Goal: Transaction & Acquisition: Purchase product/service

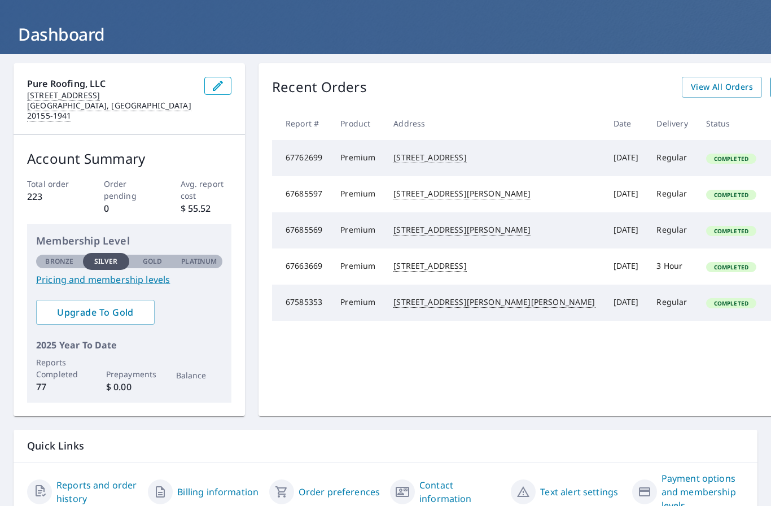
scroll to position [8, 0]
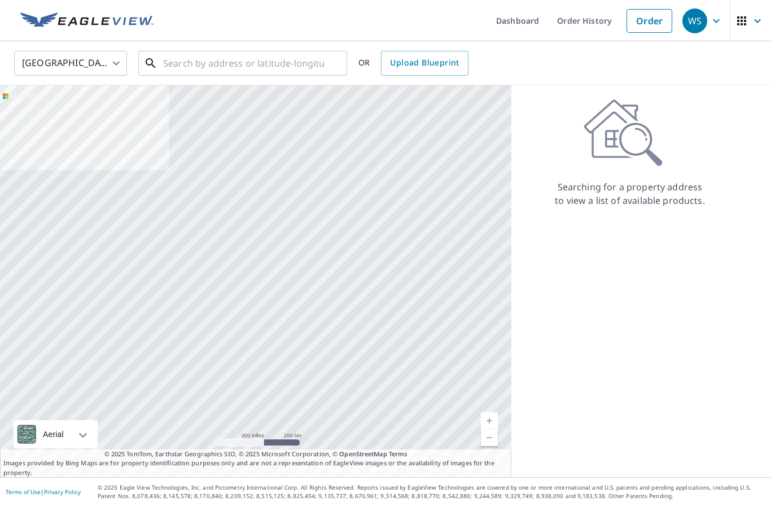
click at [247, 67] on input "text" at bounding box center [243, 63] width 161 height 32
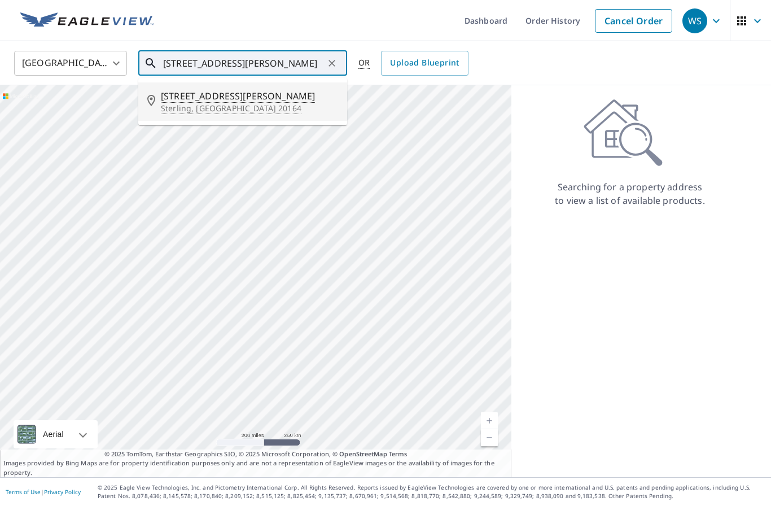
click at [176, 104] on p "Sterling, [GEOGRAPHIC_DATA] 20164" at bounding box center [249, 108] width 177 height 11
type input "[STREET_ADDRESS][PERSON_NAME]"
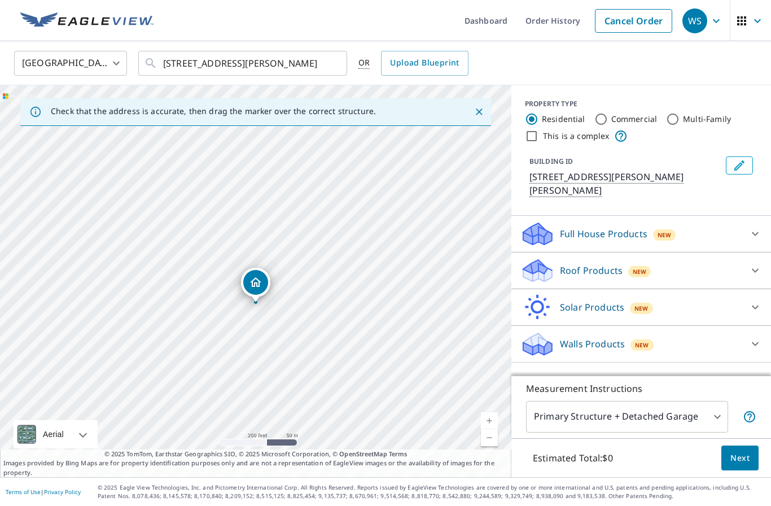
scroll to position [46, 0]
click at [584, 264] on p "Roof Products" at bounding box center [591, 271] width 63 height 14
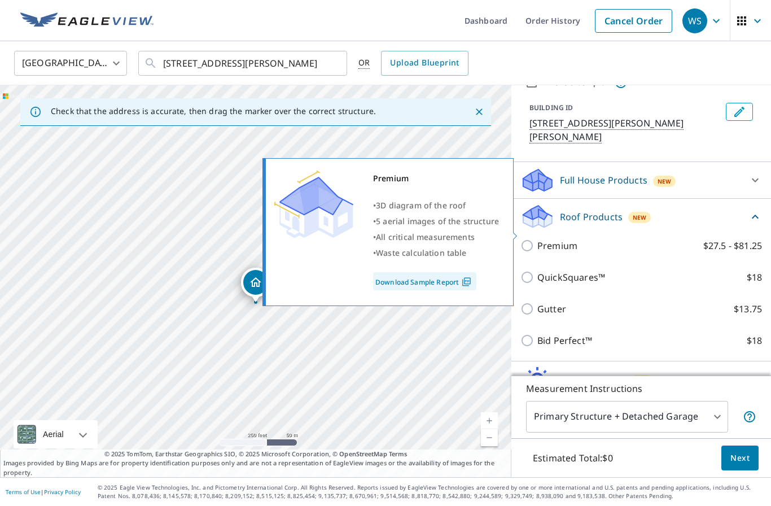
scroll to position [53, 0]
click at [526, 239] on input "Premium $27.5 - $81.25" at bounding box center [529, 246] width 17 height 14
checkbox input "true"
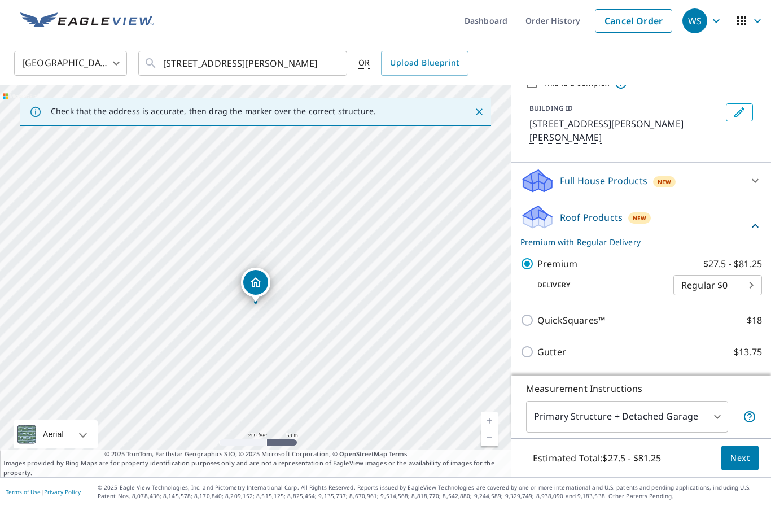
scroll to position [80, 0]
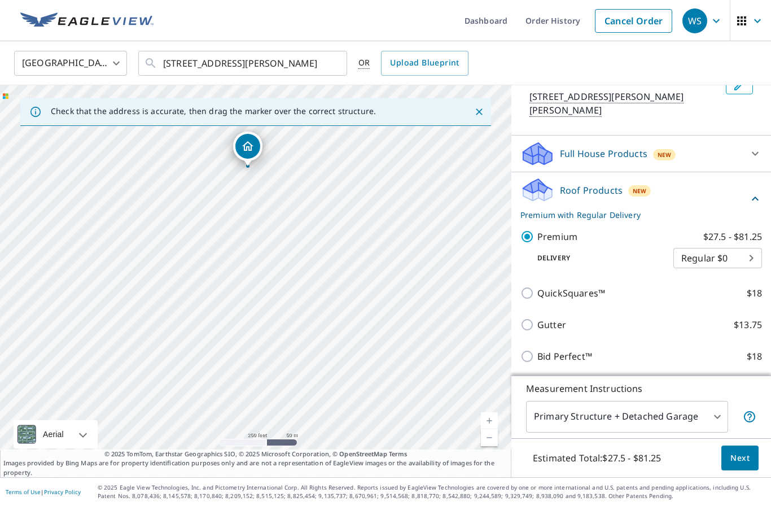
click at [663, 421] on body "WS WS Dashboard Order History Cancel Order WS [GEOGRAPHIC_DATA] [GEOGRAPHIC_DAT…" at bounding box center [385, 253] width 771 height 506
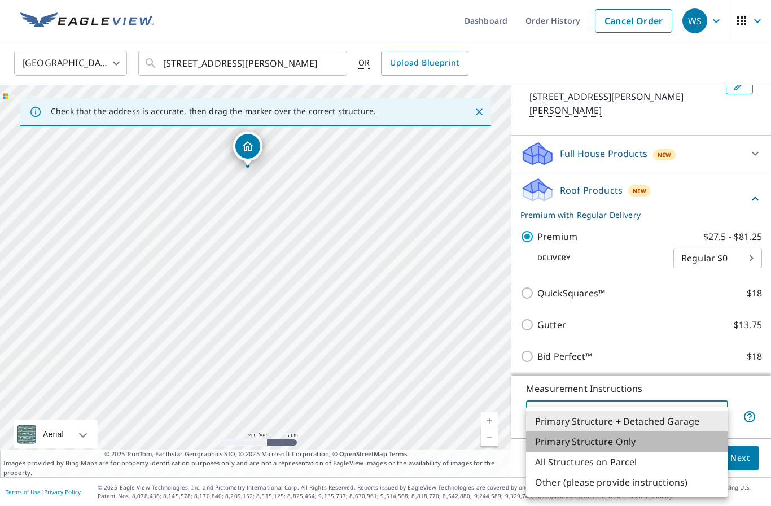
click at [562, 442] on li "Primary Structure Only" at bounding box center [627, 441] width 202 height 20
type input "2"
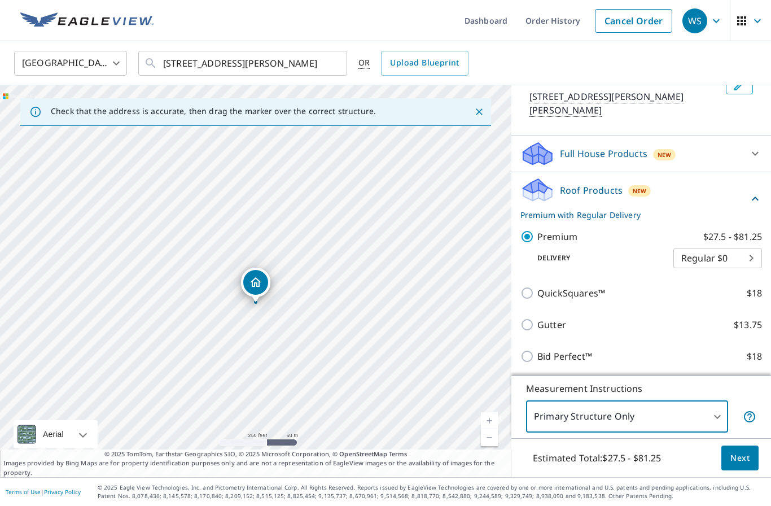
click at [743, 465] on button "Next" at bounding box center [740, 457] width 37 height 25
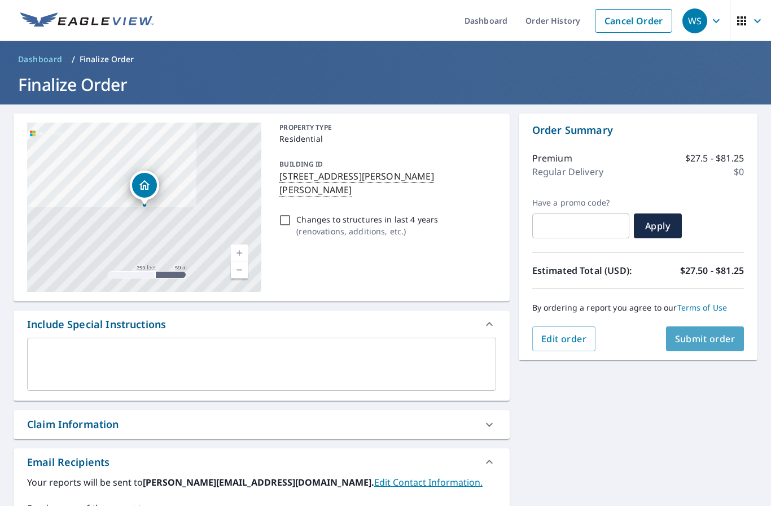
click at [692, 333] on span "Submit order" at bounding box center [705, 339] width 60 height 12
